Goal: Information Seeking & Learning: Learn about a topic

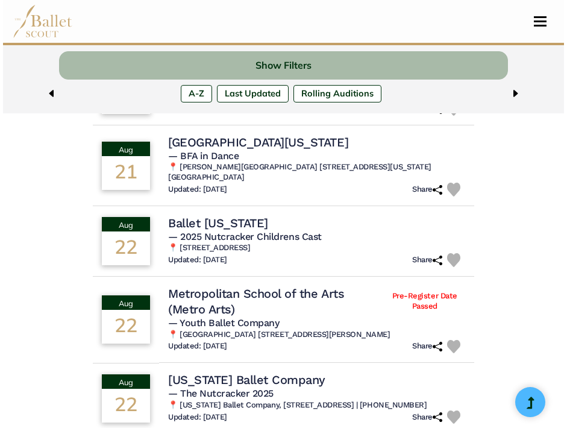
scroll to position [379, 0]
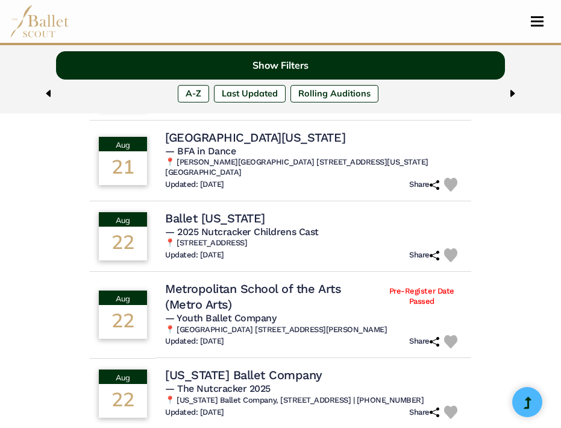
click at [295, 59] on button "Show Filters" at bounding box center [280, 65] width 449 height 28
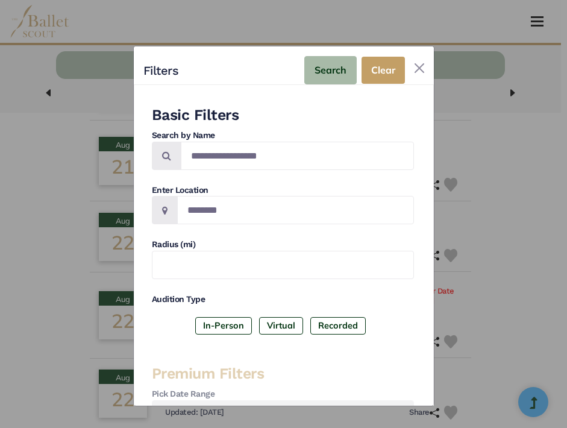
click at [161, 170] on span at bounding box center [167, 156] width 30 height 28
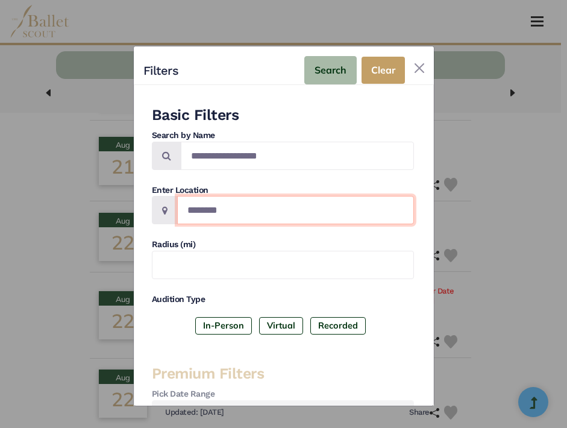
click at [205, 208] on input "Location" at bounding box center [295, 210] width 237 height 28
click at [213, 211] on input "Location" at bounding box center [295, 210] width 237 height 28
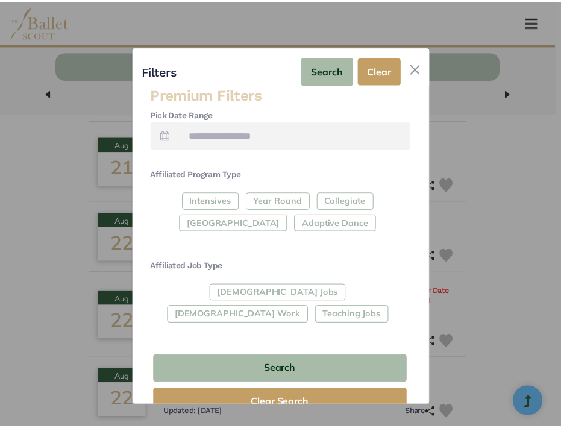
scroll to position [290, 0]
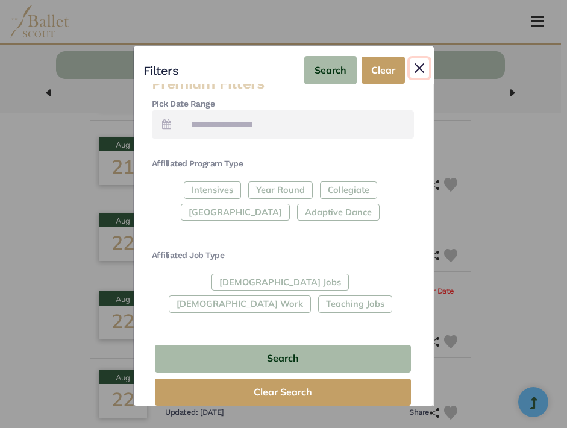
click at [418, 68] on button "Close" at bounding box center [419, 67] width 19 height 19
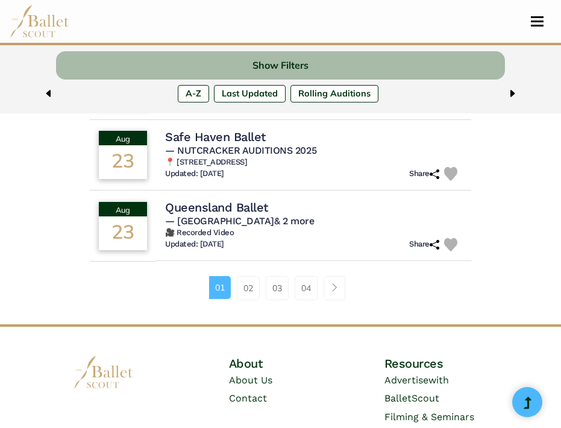
scroll to position [823, 0]
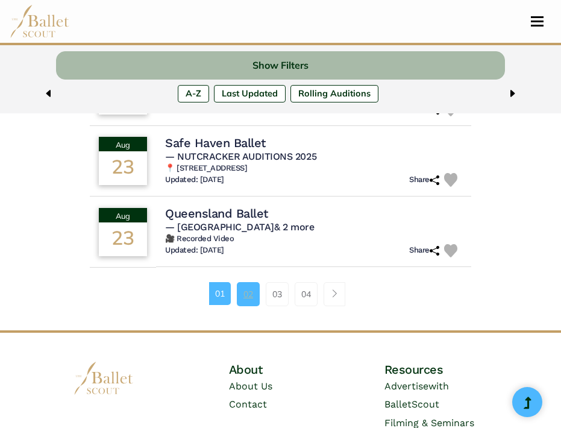
click at [239, 300] on link "02" at bounding box center [248, 294] width 23 height 24
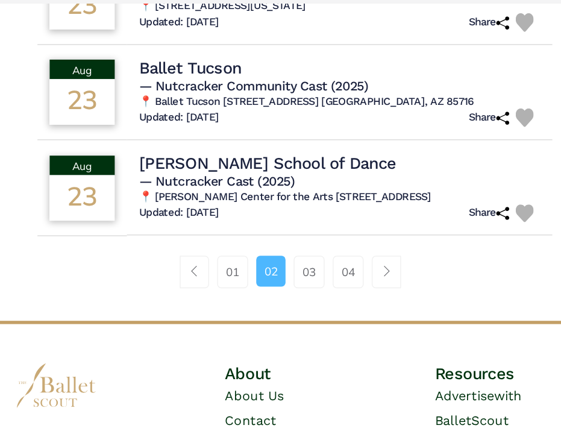
scroll to position [803, 0]
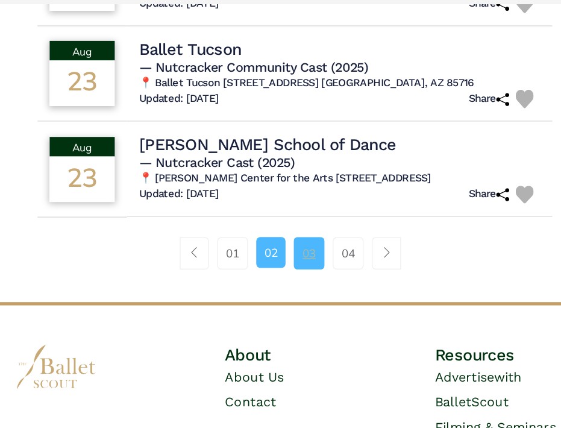
click at [291, 302] on link "03" at bounding box center [291, 298] width 23 height 24
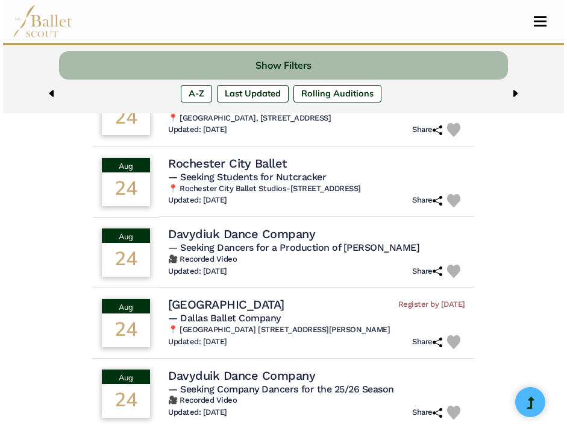
scroll to position [477, 0]
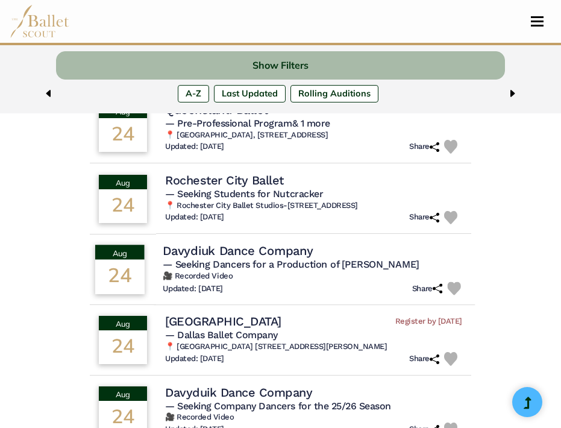
click at [300, 259] on h4 "Davydiuk Dance Company" at bounding box center [238, 250] width 150 height 16
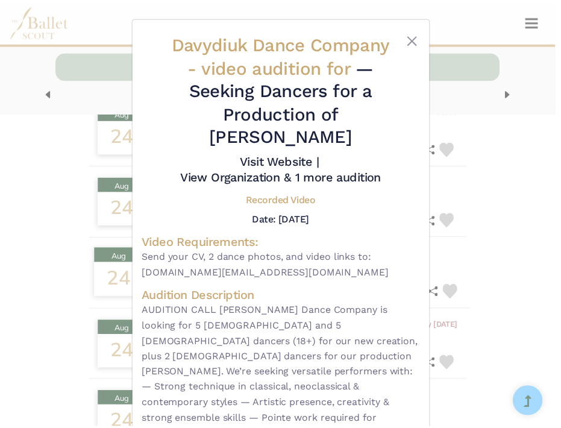
scroll to position [96, 0]
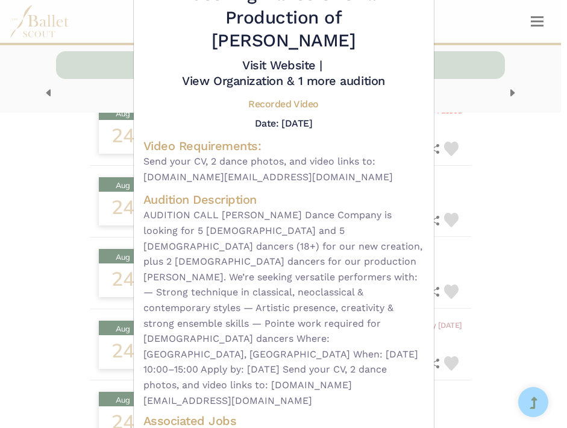
click at [561, 211] on div "Davydiuk Dance Company - video audition for — Seeking Dancers for a Production …" at bounding box center [283, 214] width 567 height 428
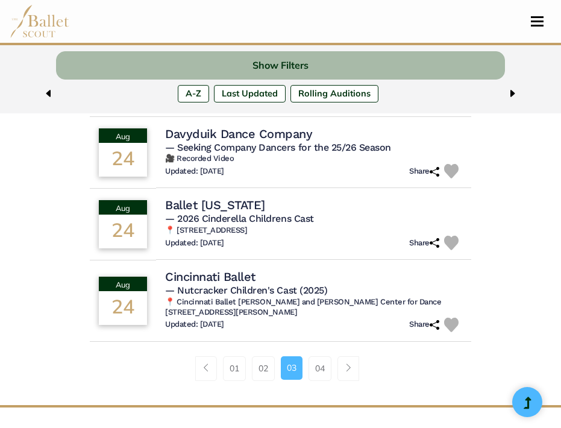
scroll to position [751, 0]
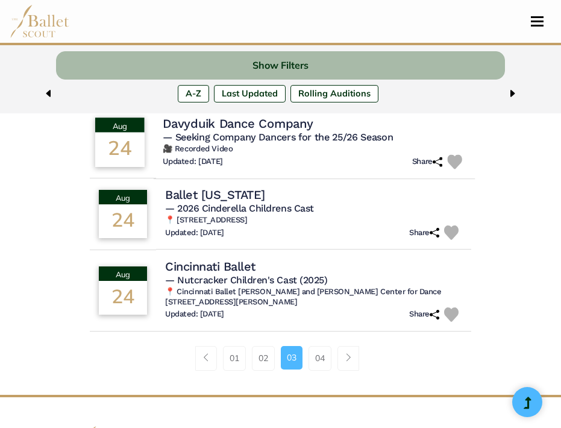
click at [311, 154] on h6 "🎥 Recorded Video" at bounding box center [314, 149] width 303 height 10
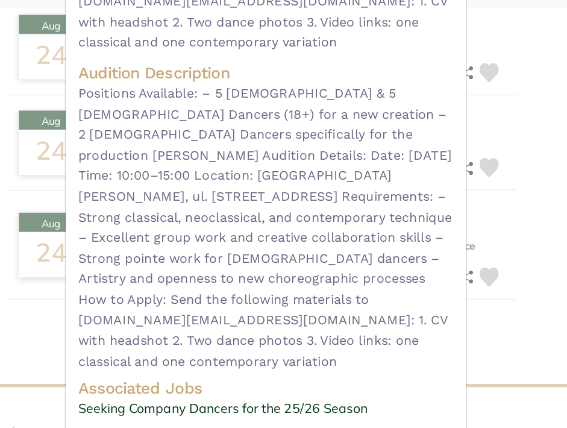
scroll to position [139, 0]
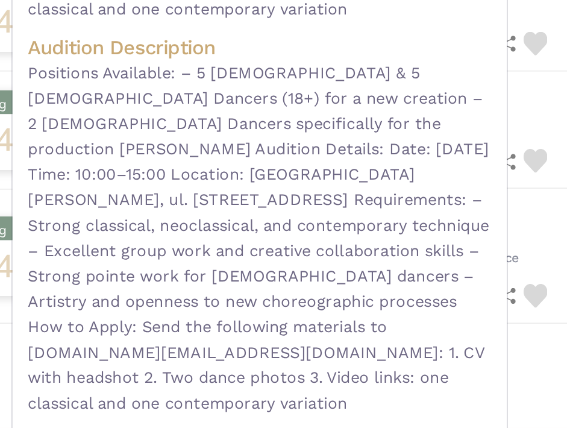
drag, startPoint x: 302, startPoint y: 171, endPoint x: 302, endPoint y: 195, distance: 24.1
click at [302, 195] on span "Positions Available: – 5 [DEMOGRAPHIC_DATA] & 5 [DEMOGRAPHIC_DATA] Dancers (18+…" at bounding box center [284, 280] width 281 height 216
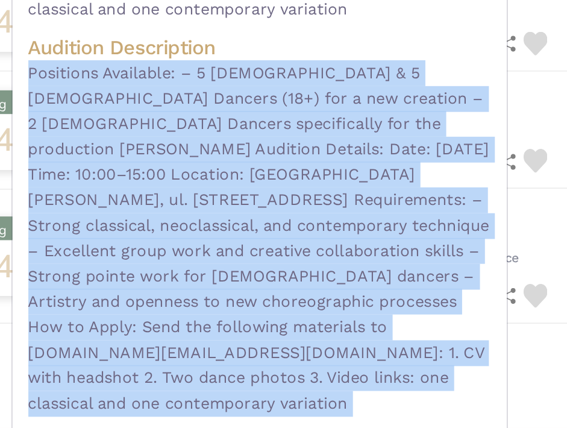
click at [302, 195] on span "Positions Available: – 5 [DEMOGRAPHIC_DATA] & 5 [DEMOGRAPHIC_DATA] Dancers (18+…" at bounding box center [284, 280] width 281 height 216
click at [302, 202] on span "Positions Available: – 5 [DEMOGRAPHIC_DATA] & 5 [DEMOGRAPHIC_DATA] Dancers (18+…" at bounding box center [284, 280] width 281 height 216
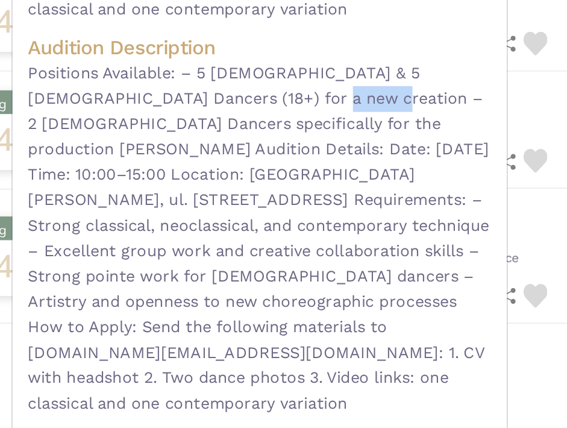
click at [302, 202] on span "Positions Available: – 5 [DEMOGRAPHIC_DATA] & 5 [DEMOGRAPHIC_DATA] Dancers (18+…" at bounding box center [284, 280] width 281 height 216
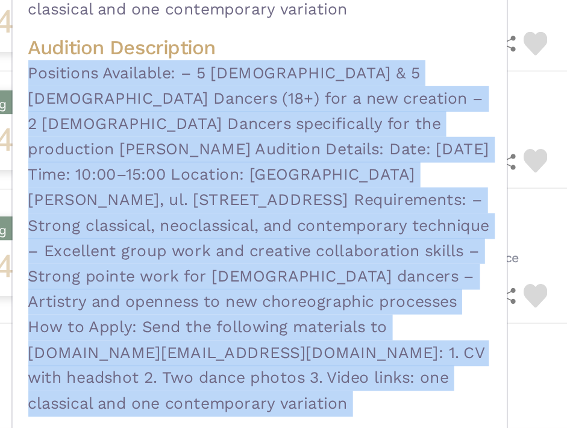
click at [302, 202] on span "Positions Available: – 5 [DEMOGRAPHIC_DATA] & 5 [DEMOGRAPHIC_DATA] Dancers (18+…" at bounding box center [284, 280] width 281 height 216
click at [302, 204] on span "Positions Available: – 5 [DEMOGRAPHIC_DATA] & 5 [DEMOGRAPHIC_DATA] Dancers (18+…" at bounding box center [284, 280] width 281 height 216
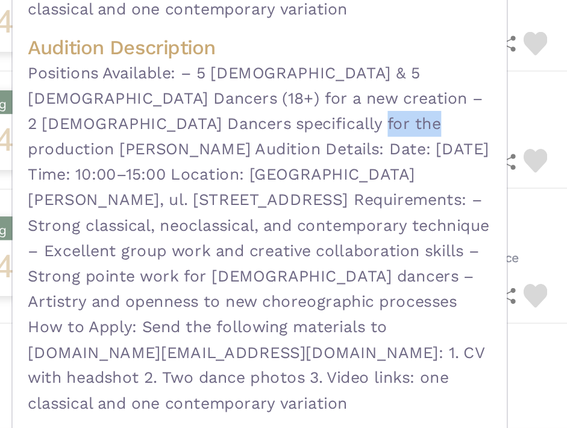
click at [302, 204] on span "Positions Available: – 5 [DEMOGRAPHIC_DATA] & 5 [DEMOGRAPHIC_DATA] Dancers (18+…" at bounding box center [284, 280] width 281 height 216
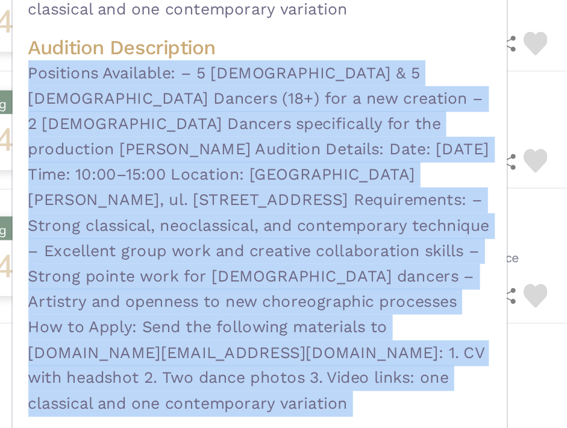
click at [302, 204] on span "Positions Available: – 5 [DEMOGRAPHIC_DATA] & 5 [DEMOGRAPHIC_DATA] Dancers (18+…" at bounding box center [284, 280] width 281 height 216
click at [310, 204] on span "Positions Available: – 5 [DEMOGRAPHIC_DATA] & 5 [DEMOGRAPHIC_DATA] Dancers (18+…" at bounding box center [284, 280] width 281 height 216
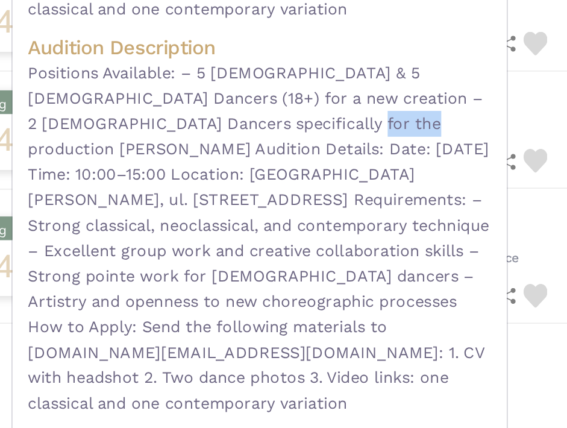
click at [310, 204] on span "Positions Available: – 5 [DEMOGRAPHIC_DATA] & 5 [DEMOGRAPHIC_DATA] Dancers (18+…" at bounding box center [284, 280] width 281 height 216
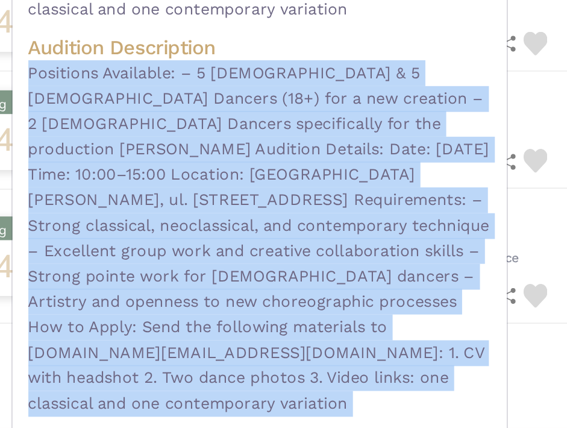
click at [310, 204] on span "Positions Available: – 5 [DEMOGRAPHIC_DATA] & 5 [DEMOGRAPHIC_DATA] Dancers (18+…" at bounding box center [284, 280] width 281 height 216
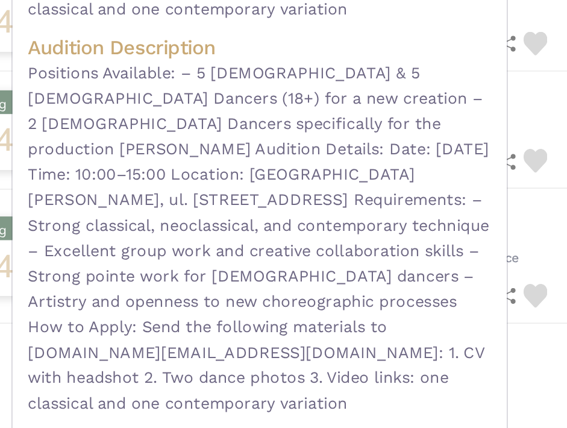
click at [316, 207] on span "Positions Available: – 5 [DEMOGRAPHIC_DATA] & 5 [DEMOGRAPHIC_DATA] Dancers (18+…" at bounding box center [284, 280] width 281 height 216
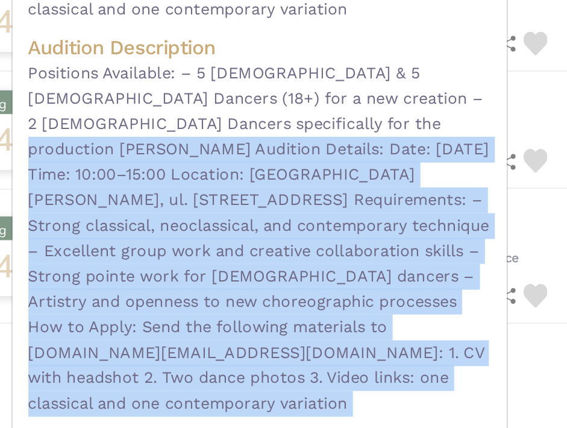
drag, startPoint x: 317, startPoint y: 207, endPoint x: 340, endPoint y: 220, distance: 26.7
click at [340, 220] on span "Positions Available: – 5 [DEMOGRAPHIC_DATA] & 5 [DEMOGRAPHIC_DATA] Dancers (18+…" at bounding box center [284, 280] width 281 height 216
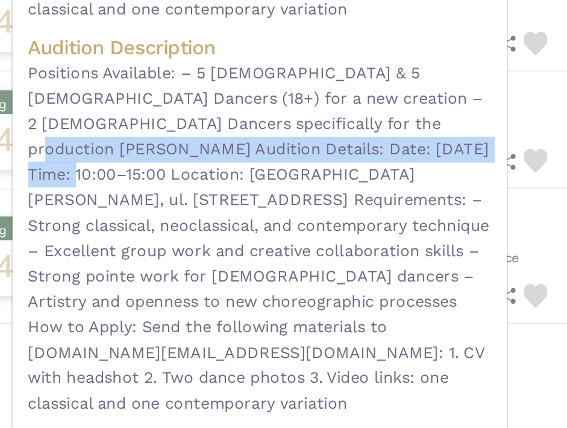
drag, startPoint x: 327, startPoint y: 204, endPoint x: 349, endPoint y: 224, distance: 29.5
click at [349, 224] on span "Positions Available: – 5 [DEMOGRAPHIC_DATA] & 5 [DEMOGRAPHIC_DATA] Dancers (18+…" at bounding box center [284, 280] width 281 height 216
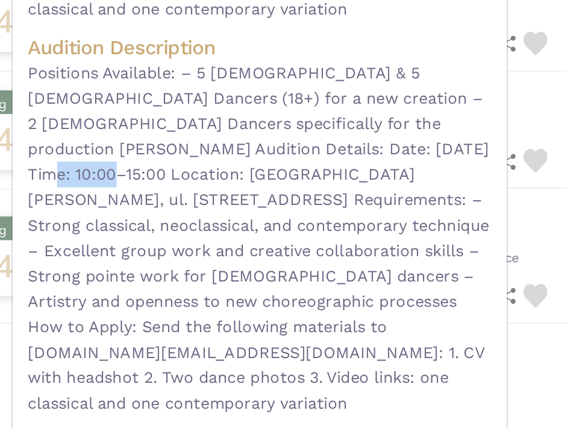
click at [349, 224] on span "Positions Available: – 5 [DEMOGRAPHIC_DATA] & 5 [DEMOGRAPHIC_DATA] Dancers (18+…" at bounding box center [284, 280] width 281 height 216
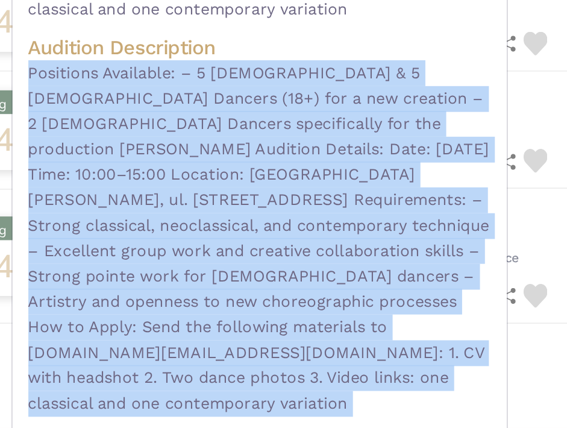
click at [349, 224] on span "Positions Available: – 5 [DEMOGRAPHIC_DATA] & 5 [DEMOGRAPHIC_DATA] Dancers (18+…" at bounding box center [284, 280] width 281 height 216
click at [351, 232] on span "Positions Available: – 5 [DEMOGRAPHIC_DATA] & 5 [DEMOGRAPHIC_DATA] Dancers (18+…" at bounding box center [284, 280] width 281 height 216
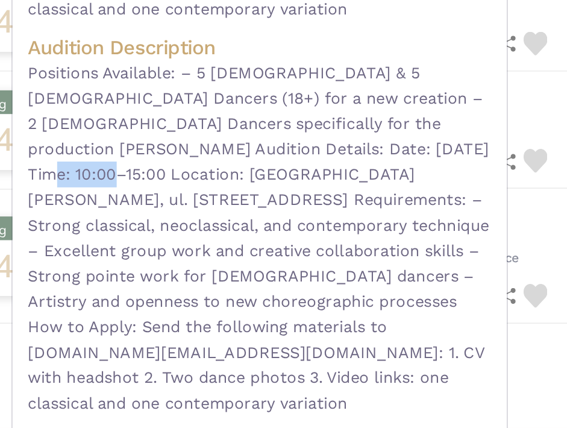
click at [351, 232] on span "Positions Available: – 5 [DEMOGRAPHIC_DATA] & 5 [DEMOGRAPHIC_DATA] Dancers (18+…" at bounding box center [284, 280] width 281 height 216
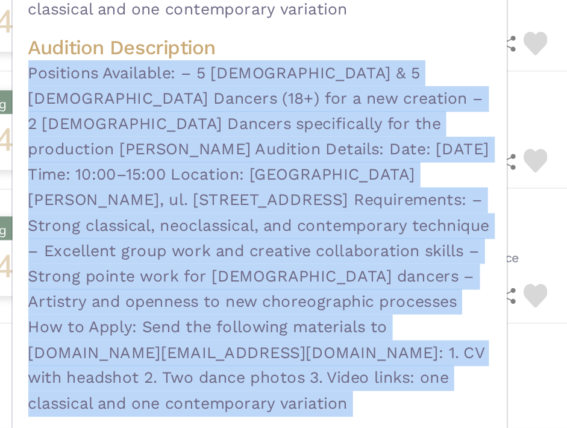
click at [351, 232] on span "Positions Available: – 5 [DEMOGRAPHIC_DATA] & 5 [DEMOGRAPHIC_DATA] Dancers (18+…" at bounding box center [284, 280] width 281 height 216
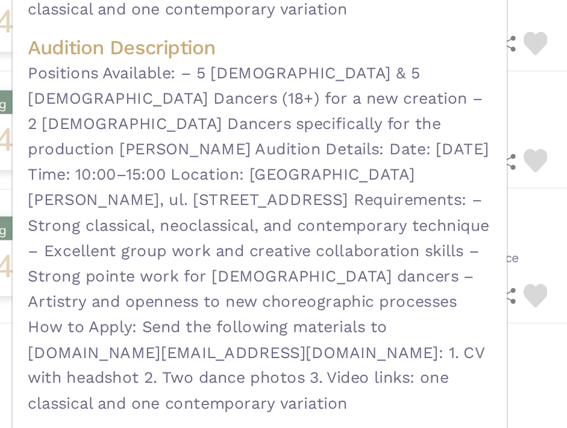
click at [351, 241] on span "Positions Available: – 5 [DEMOGRAPHIC_DATA] & 5 [DEMOGRAPHIC_DATA] Dancers (18+…" at bounding box center [284, 280] width 281 height 216
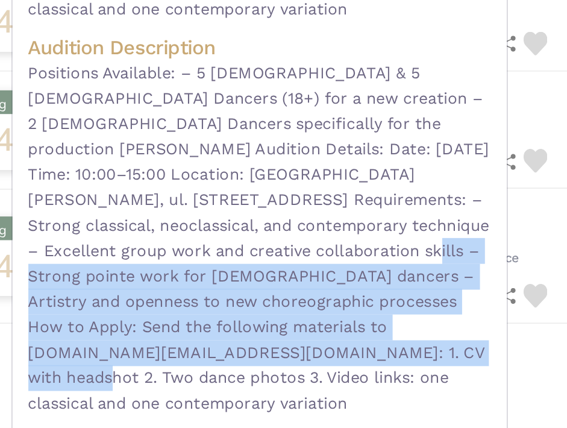
drag, startPoint x: 348, startPoint y: 284, endPoint x: 377, endPoint y: 343, distance: 65.3
click at [378, 343] on span "Positions Available: – 5 [DEMOGRAPHIC_DATA] & 5 [DEMOGRAPHIC_DATA] Dancers (18+…" at bounding box center [284, 280] width 281 height 216
click at [377, 343] on span "Positions Available: – 5 [DEMOGRAPHIC_DATA] & 5 [DEMOGRAPHIC_DATA] Dancers (18+…" at bounding box center [284, 280] width 281 height 216
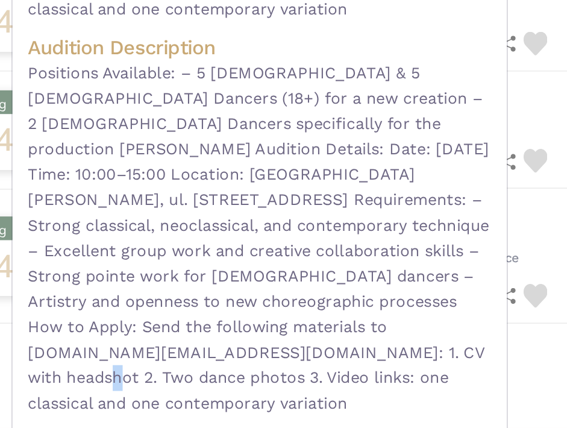
click at [377, 343] on span "Positions Available: – 5 [DEMOGRAPHIC_DATA] & 5 [DEMOGRAPHIC_DATA] Dancers (18+…" at bounding box center [284, 280] width 281 height 216
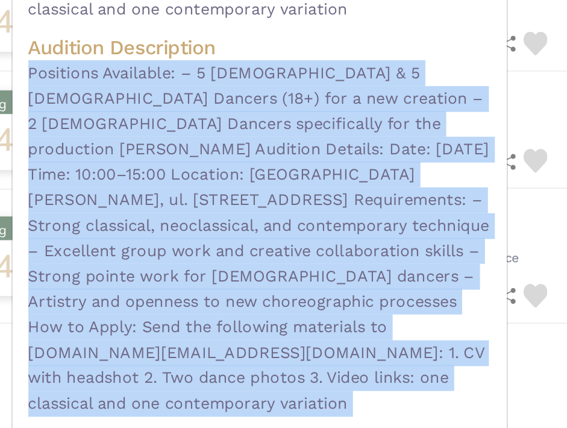
click at [377, 343] on span "Positions Available: – 5 [DEMOGRAPHIC_DATA] & 5 [DEMOGRAPHIC_DATA] Dancers (18+…" at bounding box center [284, 280] width 281 height 216
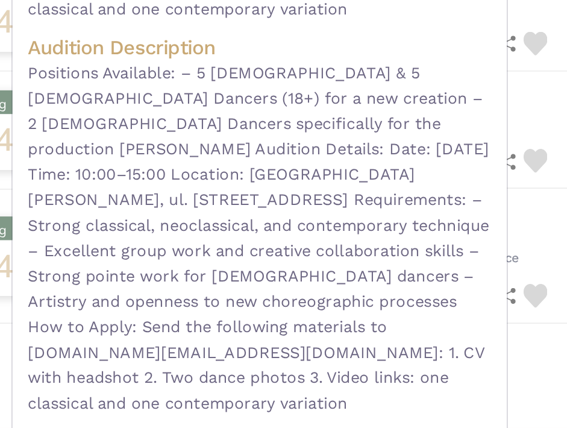
click at [378, 343] on span "Positions Available: – 5 [DEMOGRAPHIC_DATA] & 5 [DEMOGRAPHIC_DATA] Dancers (18+…" at bounding box center [284, 280] width 281 height 216
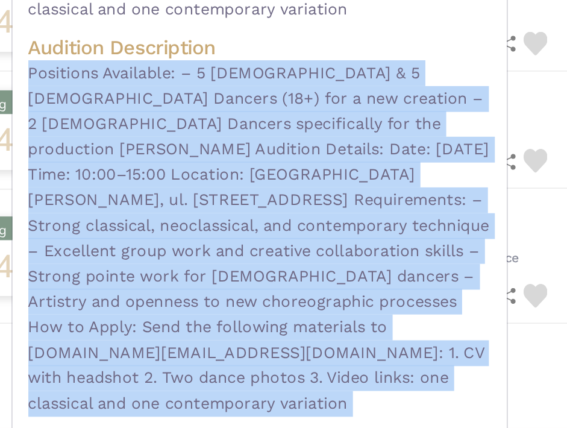
click at [378, 343] on span "Positions Available: – 5 [DEMOGRAPHIC_DATA] & 5 [DEMOGRAPHIC_DATA] Dancers (18+…" at bounding box center [284, 280] width 281 height 216
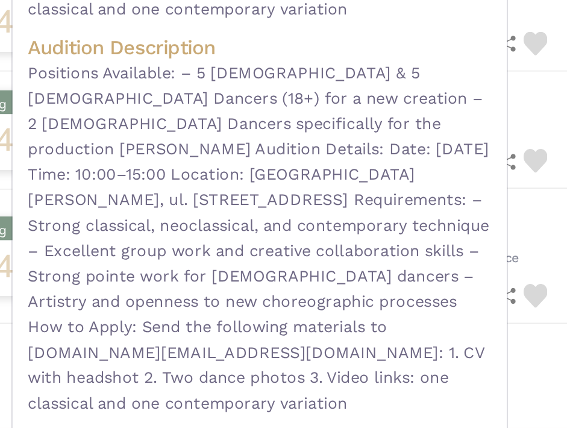
click at [378, 356] on span "Positions Available: – 5 [DEMOGRAPHIC_DATA] & 5 [DEMOGRAPHIC_DATA] Dancers (18+…" at bounding box center [284, 280] width 281 height 216
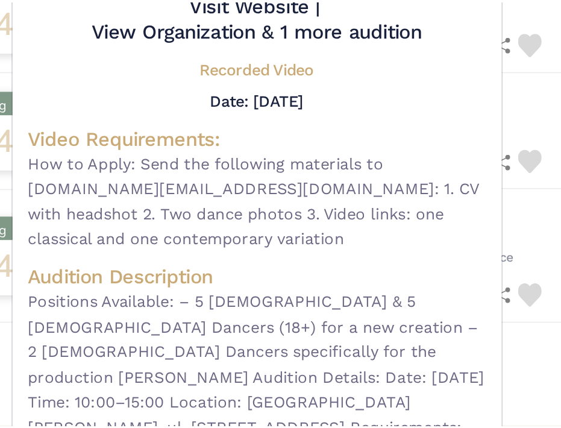
scroll to position [0, 0]
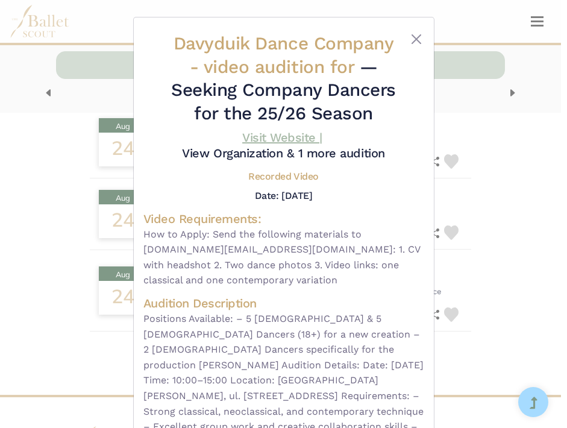
click at [290, 136] on link "Visit Website |" at bounding box center [282, 137] width 80 height 14
click at [89, 89] on div "Davyduik Dance Company - video audition for — Seeking Company Dancers for the 2…" at bounding box center [283, 214] width 567 height 428
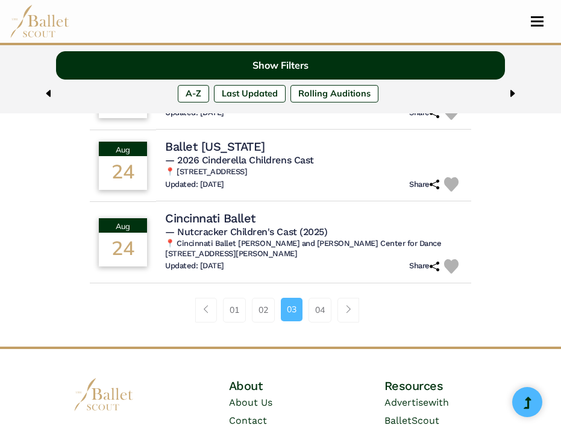
scroll to position [845, 0]
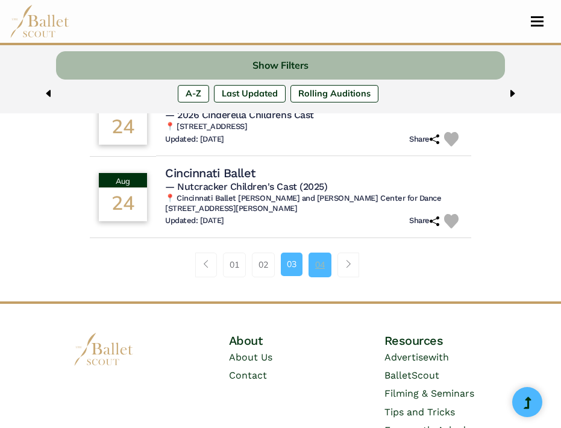
click at [314, 275] on link "04" at bounding box center [320, 265] width 23 height 24
